Goal: Transaction & Acquisition: Purchase product/service

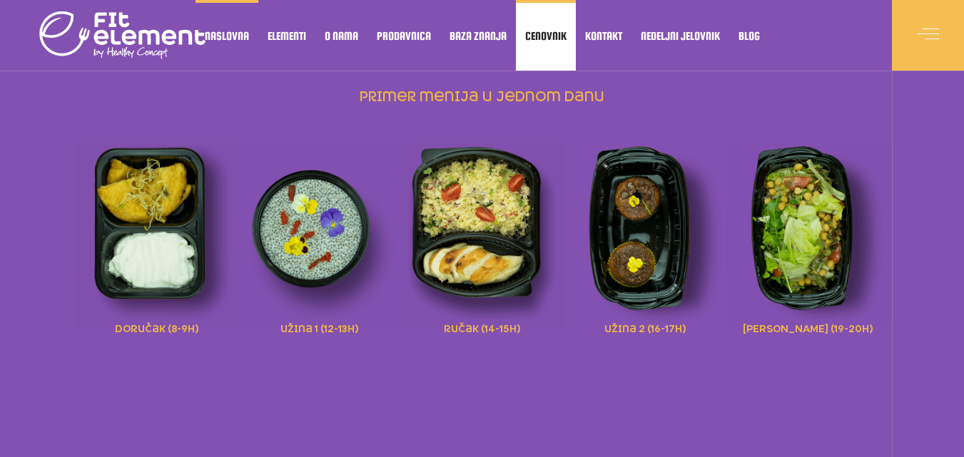
click at [550, 27] on link "Cenovnik" at bounding box center [546, 35] width 60 height 71
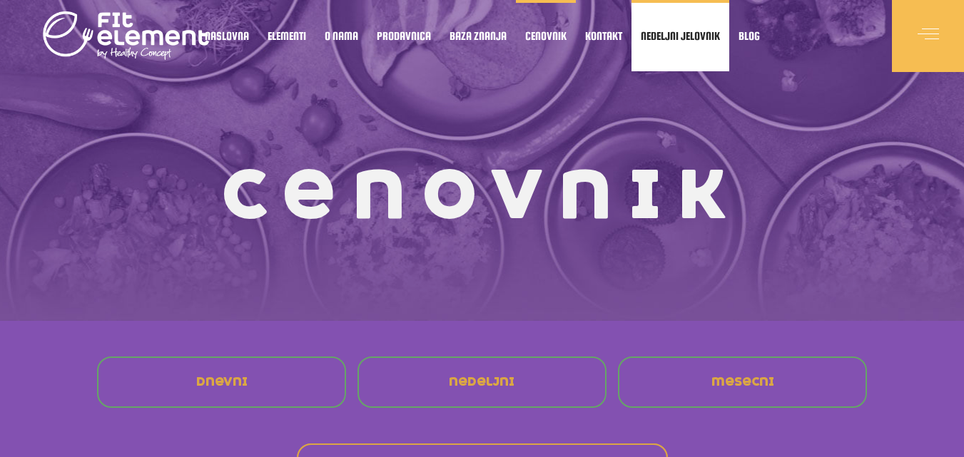
click at [659, 33] on span "Nedeljni jelovnik" at bounding box center [680, 35] width 79 height 7
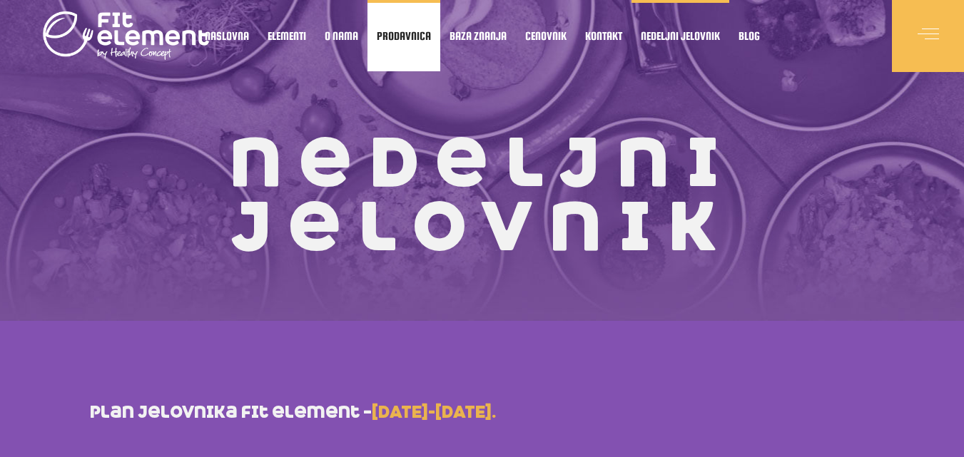
click at [391, 45] on link "Prodavnica" at bounding box center [403, 35] width 73 height 71
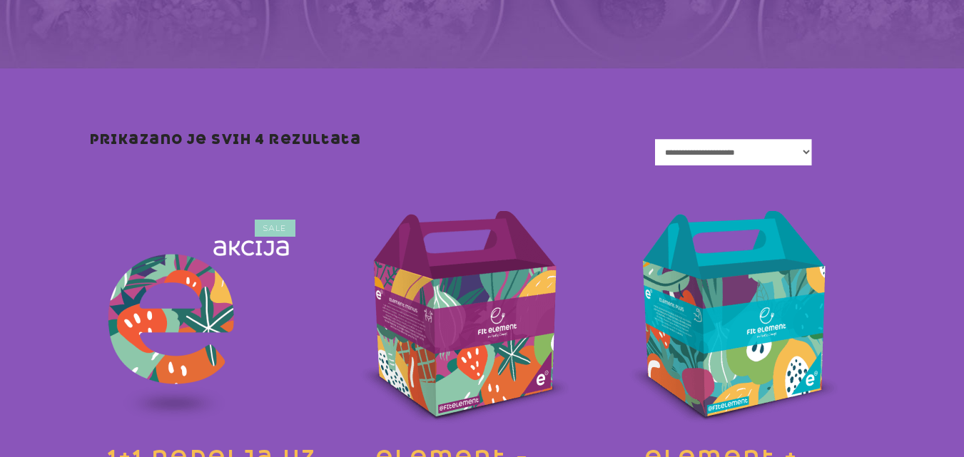
scroll to position [250, 0]
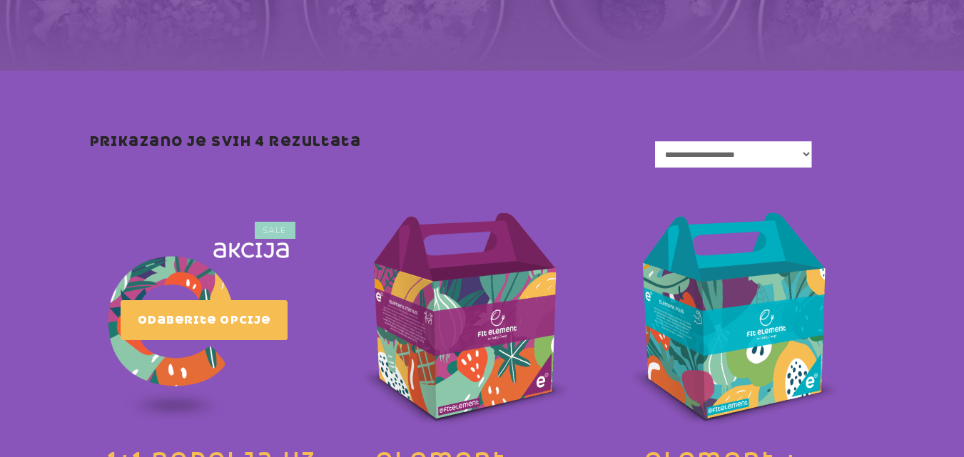
click at [165, 274] on link at bounding box center [214, 368] width 248 height 339
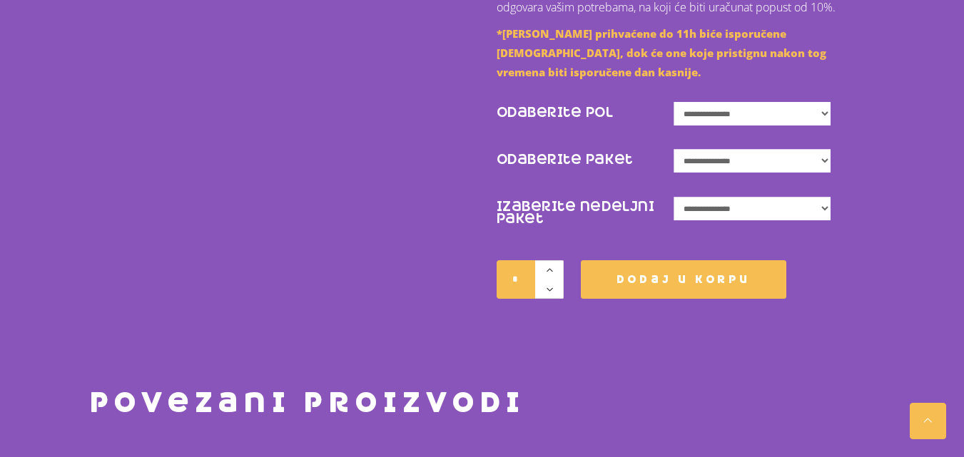
scroll to position [753, 0]
